Goal: Find specific page/section: Find specific page/section

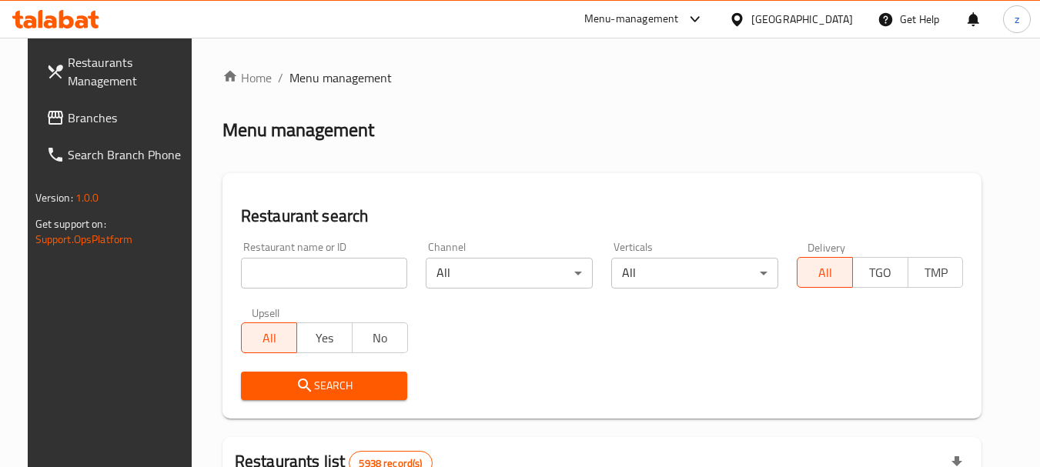
click at [344, 272] on input "search" at bounding box center [324, 273] width 167 height 31
paste input "773267"
type input "773267"
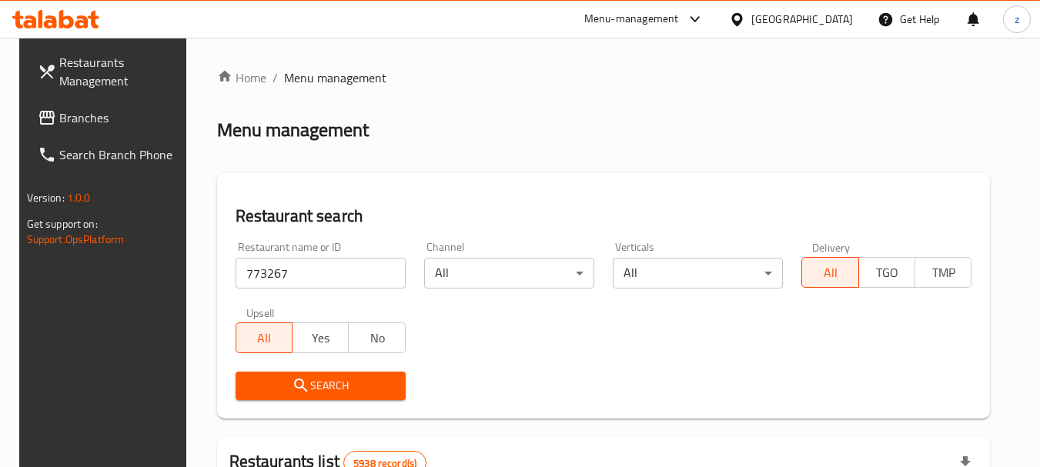
click at [73, 117] on span "Branches" at bounding box center [120, 118] width 122 height 18
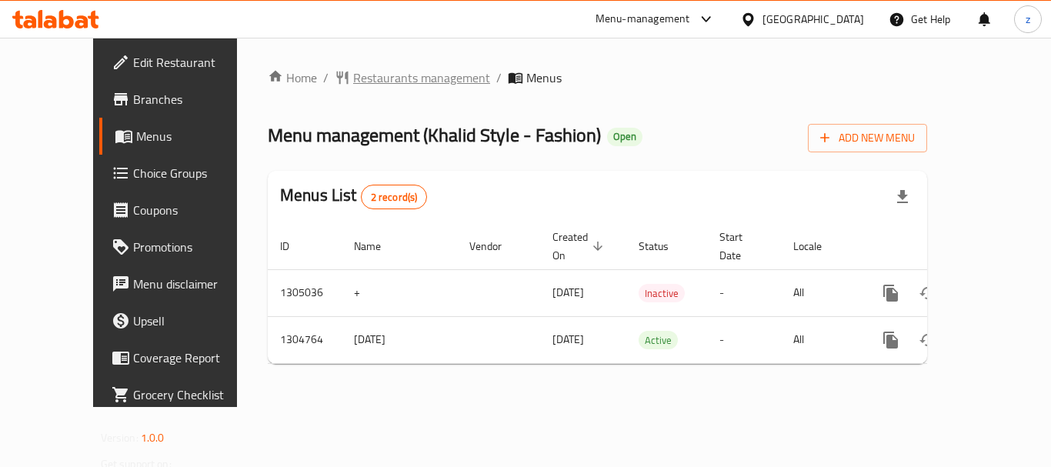
click at [353, 81] on span "Restaurants management" at bounding box center [421, 77] width 137 height 18
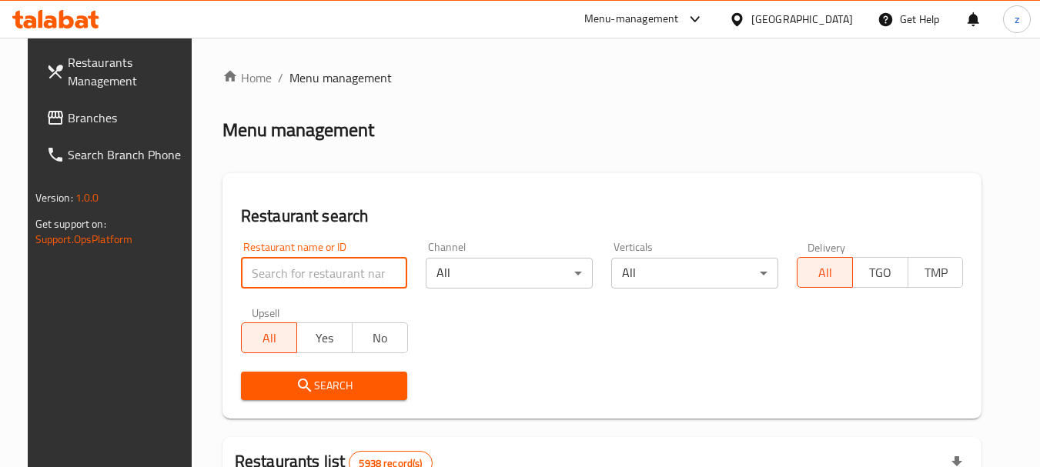
click at [255, 280] on input "search" at bounding box center [324, 273] width 167 height 31
paste input "703320"
type input "703320"
click at [329, 385] on span "Search" at bounding box center [324, 385] width 142 height 19
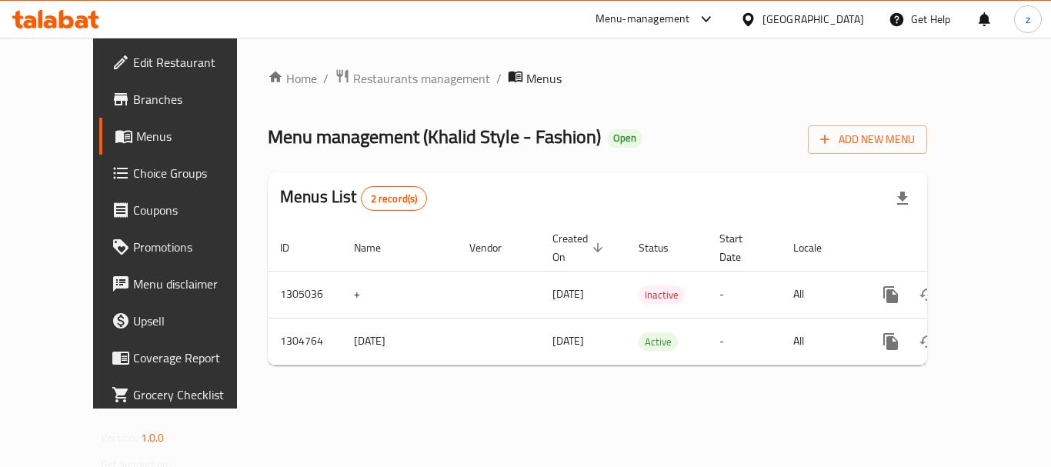
click at [133, 254] on span "Promotions" at bounding box center [194, 247] width 123 height 18
